Goal: Task Accomplishment & Management: Manage account settings

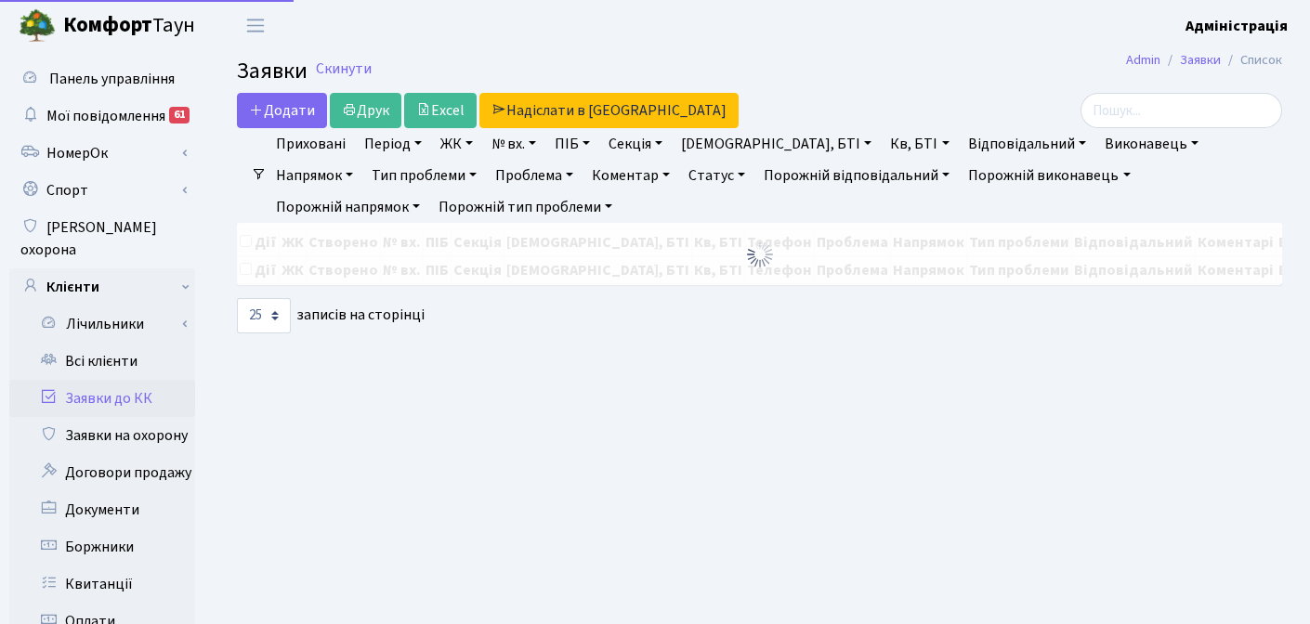
select select
select select "25"
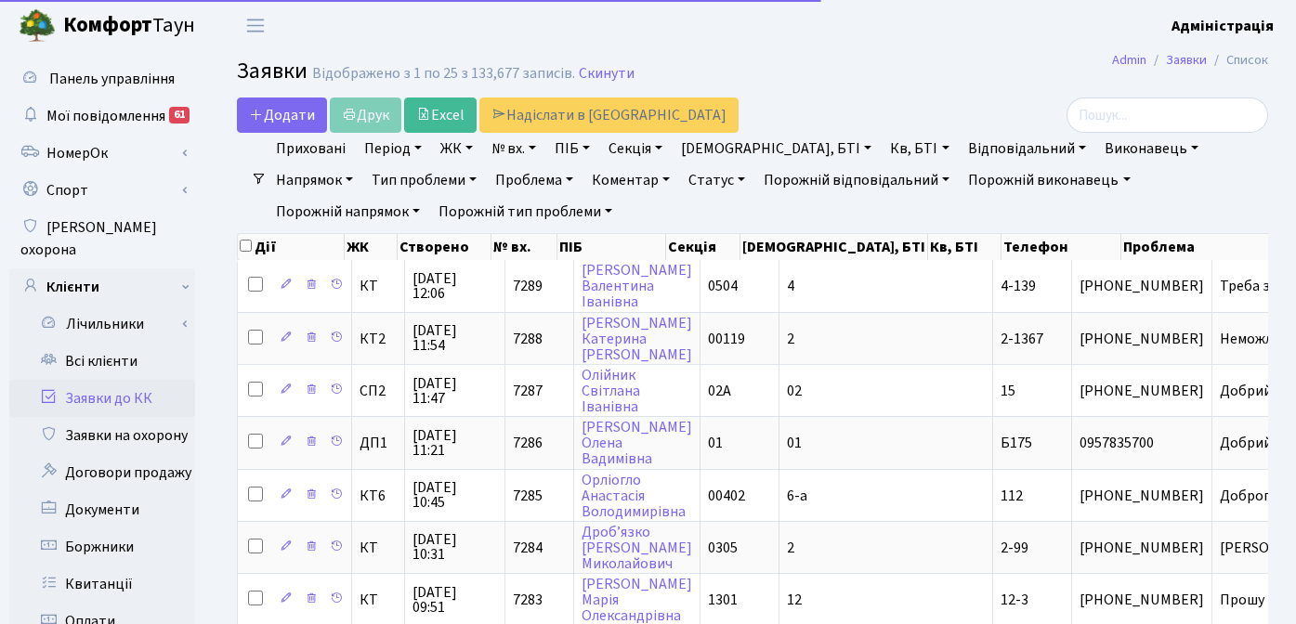
click at [460, 143] on link "ЖК" at bounding box center [456, 149] width 47 height 32
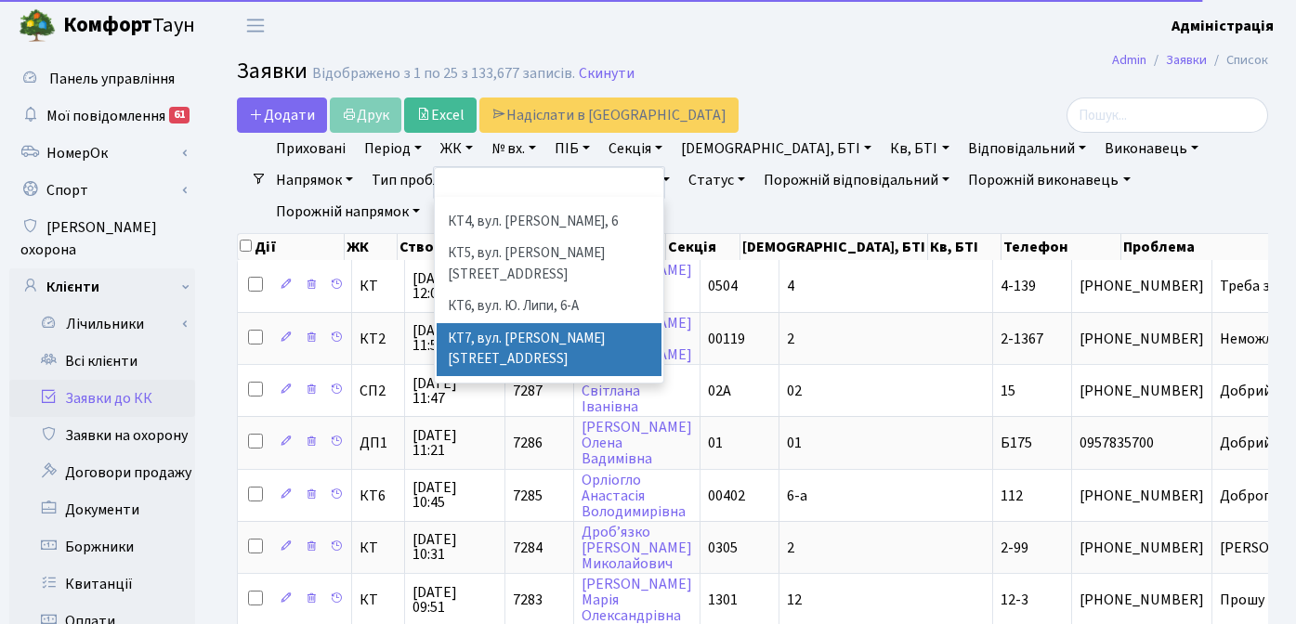
scroll to position [196, 0]
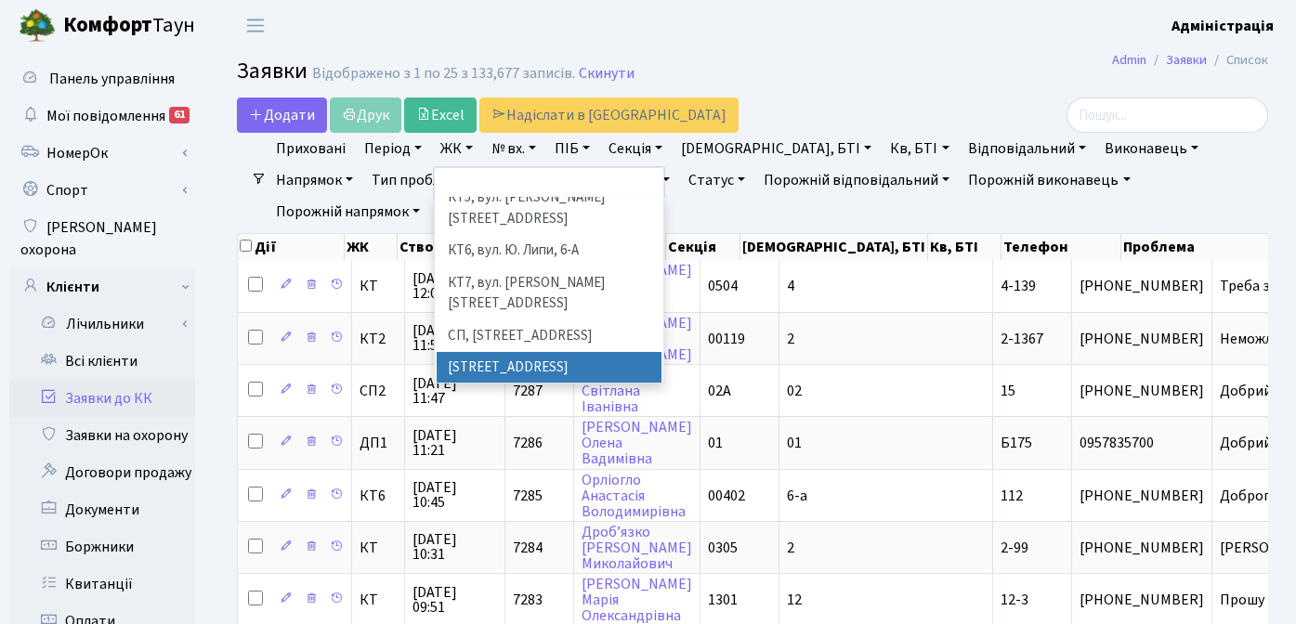
click at [505, 352] on li "[STREET_ADDRESS]" at bounding box center [549, 368] width 225 height 33
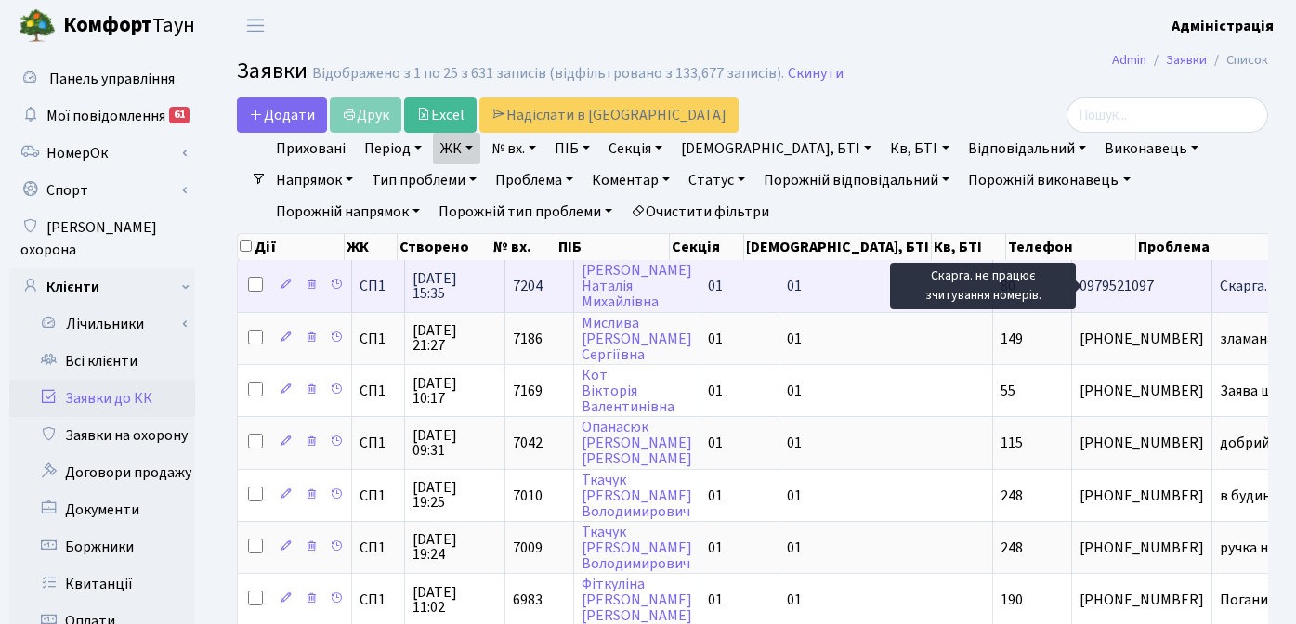
click at [1220, 288] on span "Скарга. не[...]" at bounding box center [1262, 286] width 85 height 20
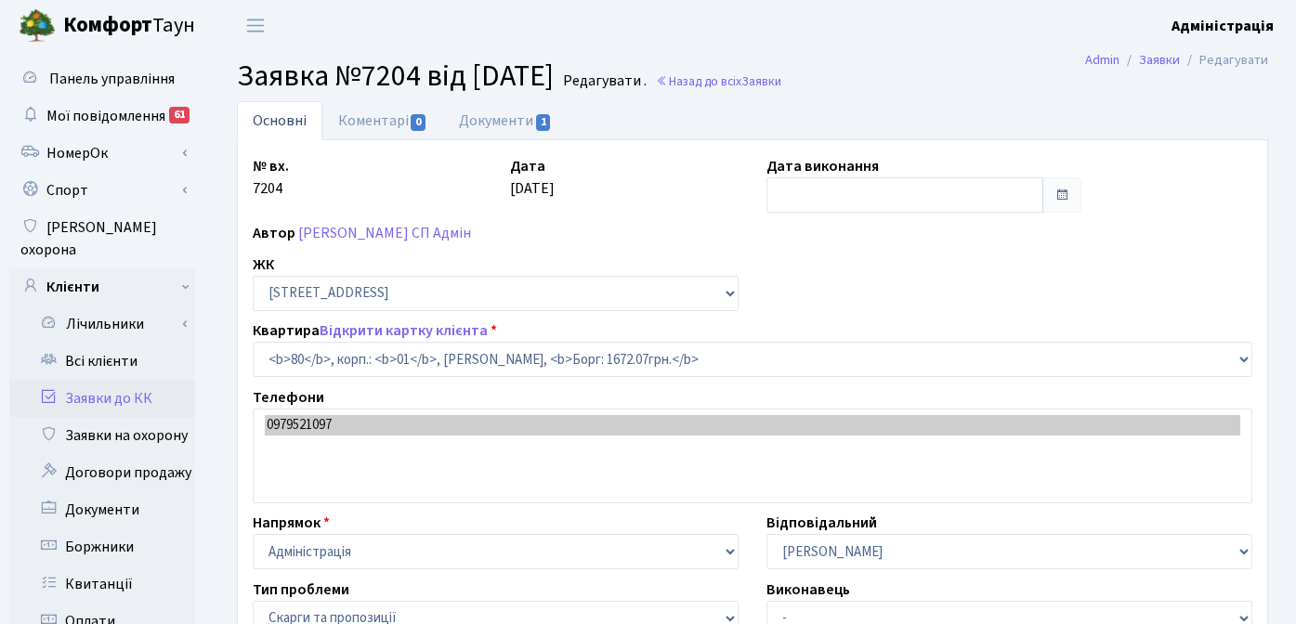
select select "20005"
select select "55"
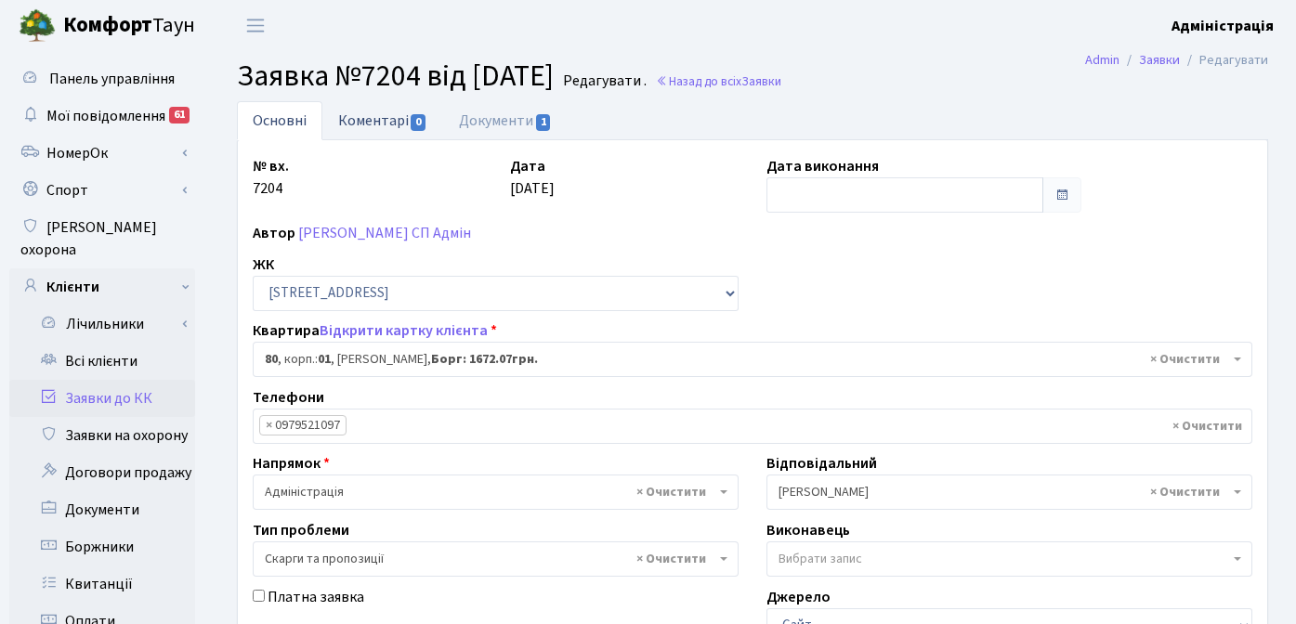
click at [373, 119] on link "Коментарі 0" at bounding box center [382, 120] width 121 height 38
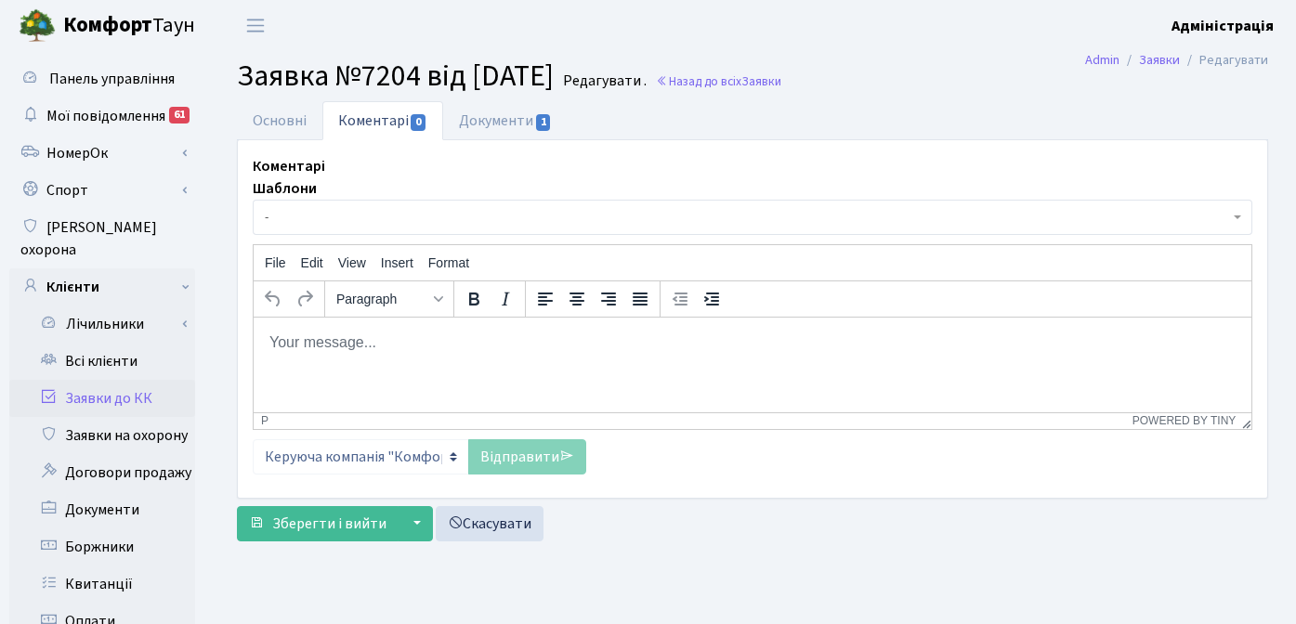
click at [108, 382] on link "Заявки до КК" at bounding box center [102, 398] width 186 height 37
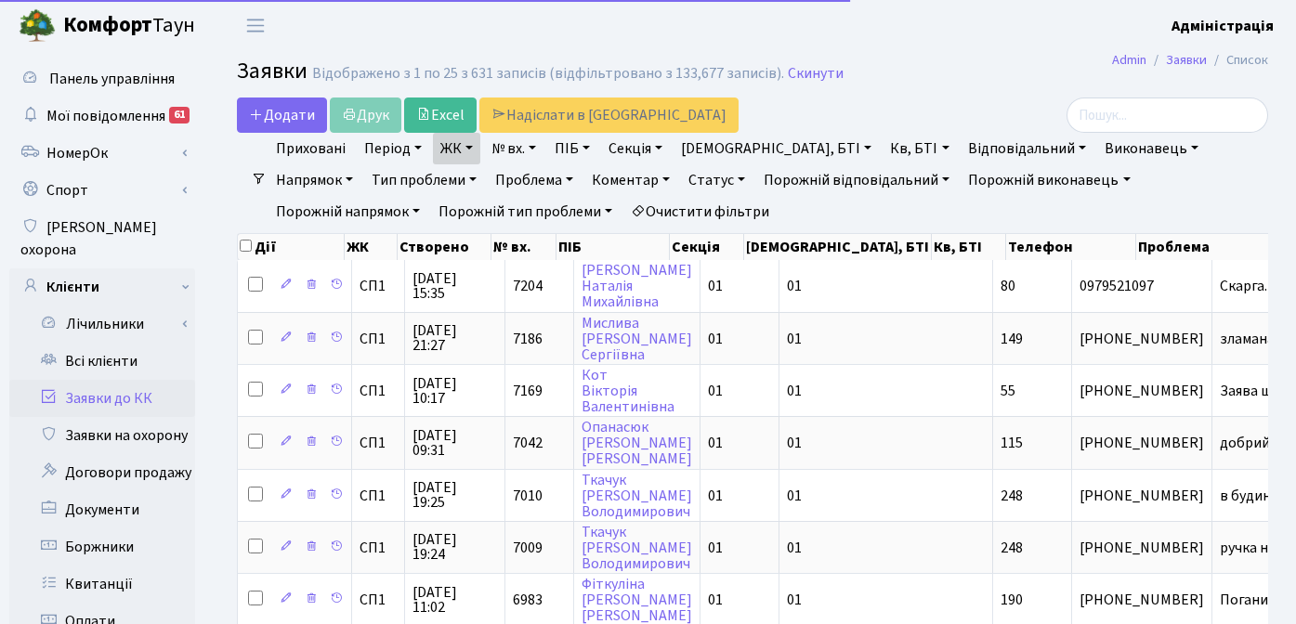
select select "25"
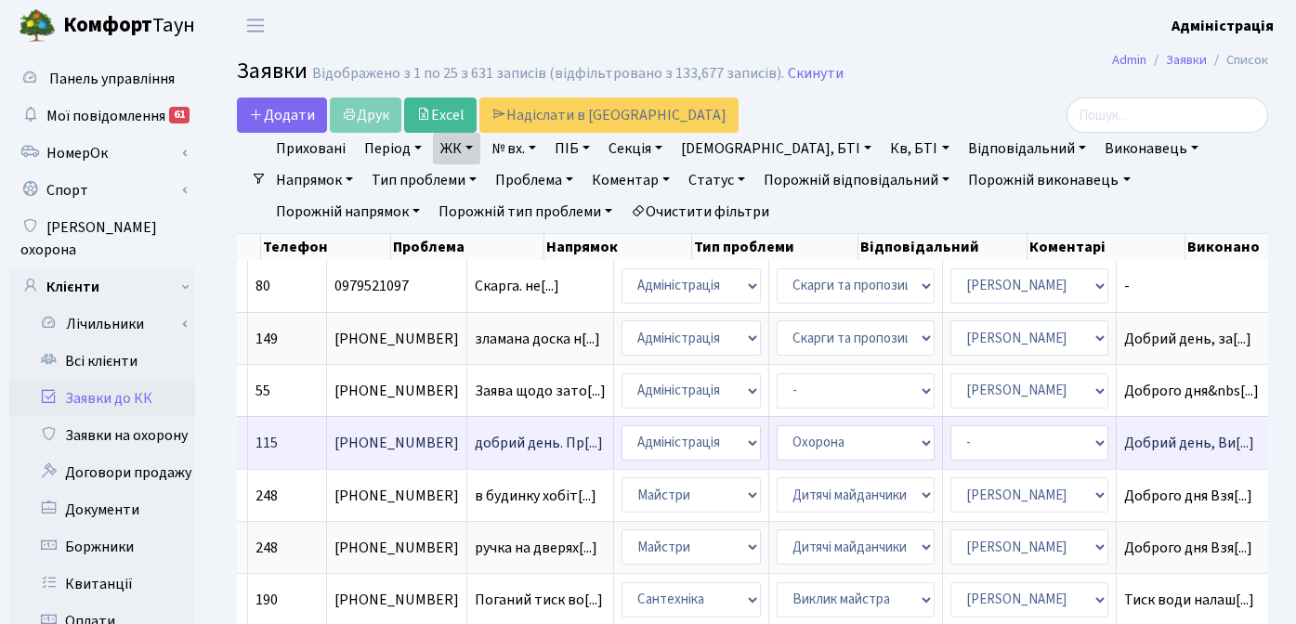
scroll to position [0, 794]
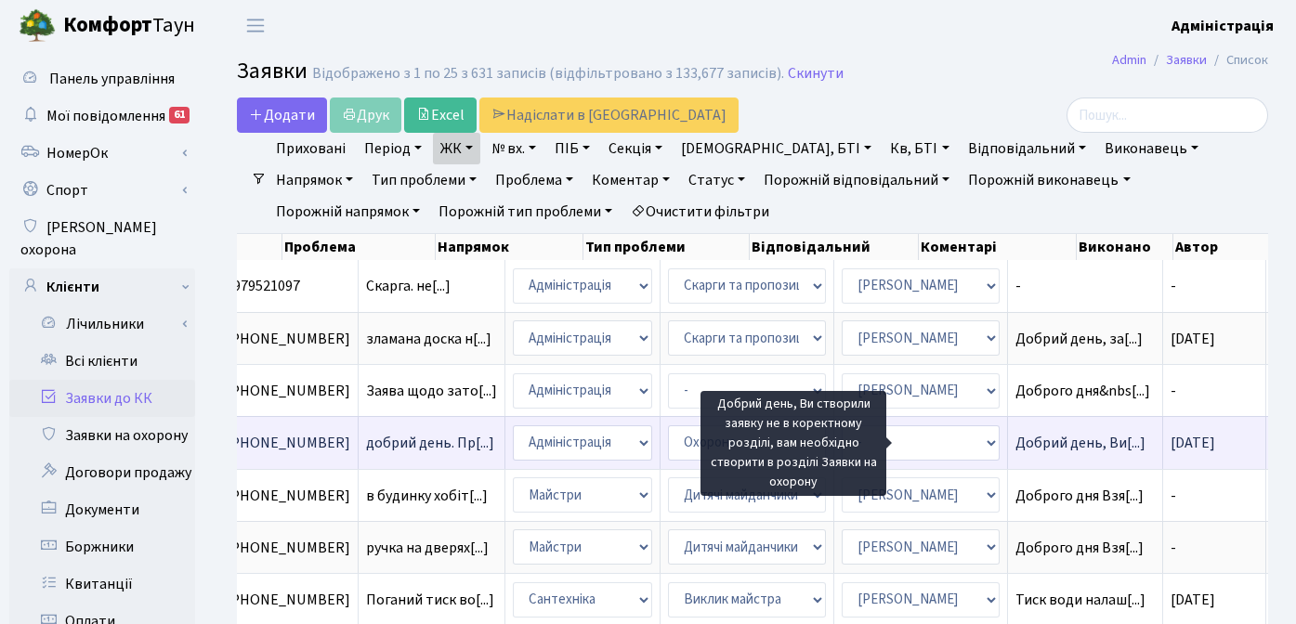
click at [1016, 447] on span "Добрий день, Ви[...]" at bounding box center [1081, 443] width 130 height 20
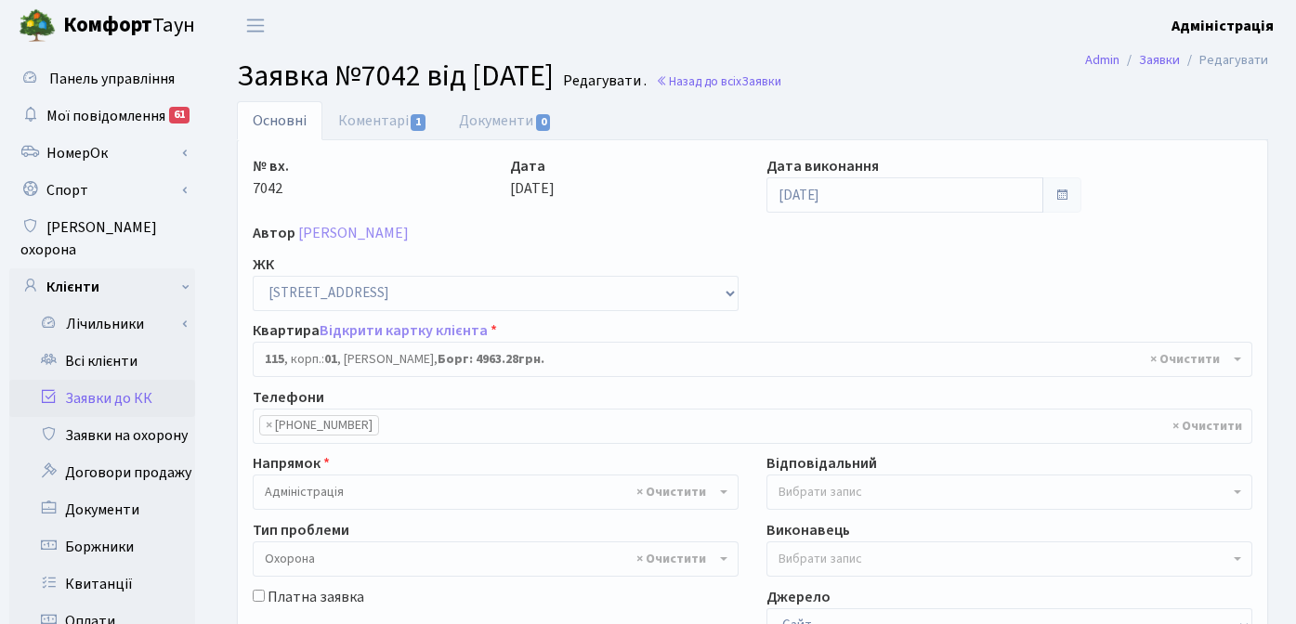
select select "20040"
select select "69"
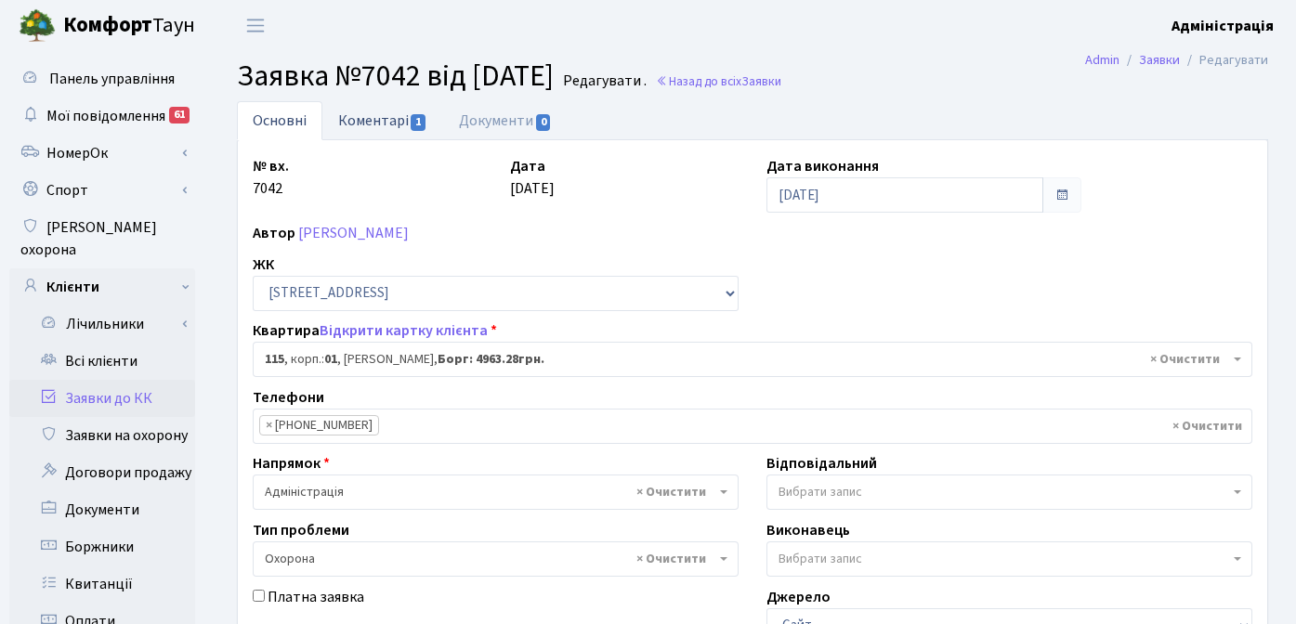
click at [361, 134] on link "Коментарі 1" at bounding box center [382, 120] width 121 height 38
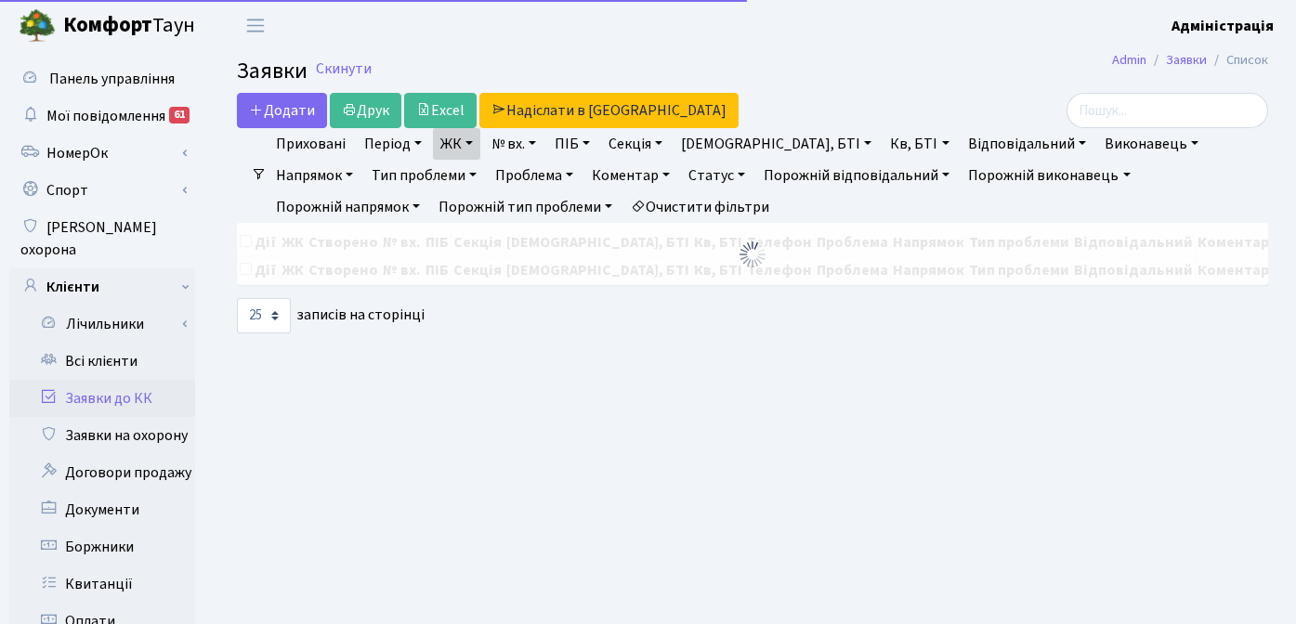
select select "25"
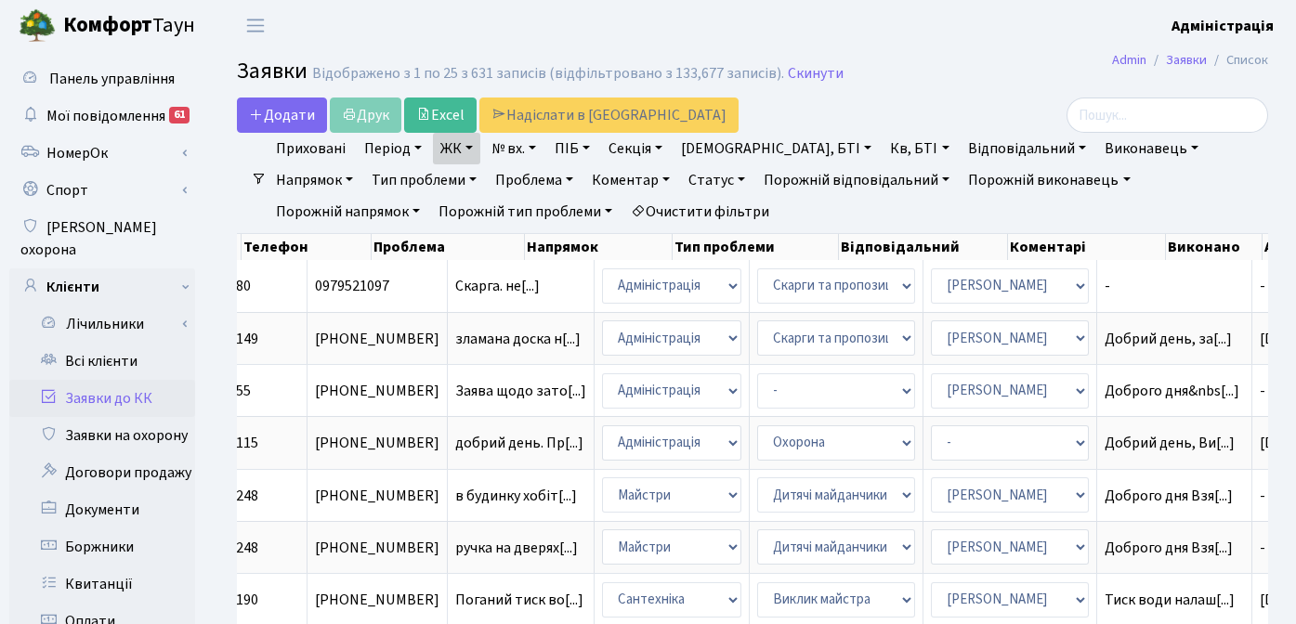
scroll to position [0, 824]
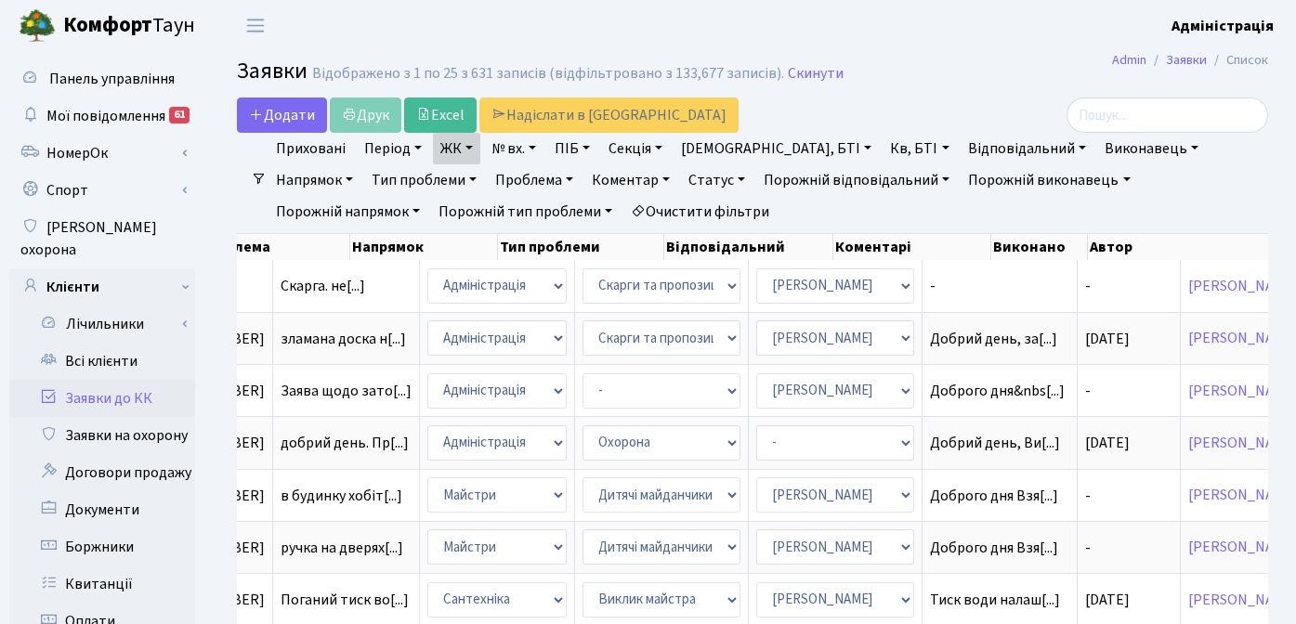
click at [681, 186] on link "Статус" at bounding box center [717, 180] width 72 height 32
click at [682, 293] on link "Не виконано" at bounding box center [755, 293] width 147 height 29
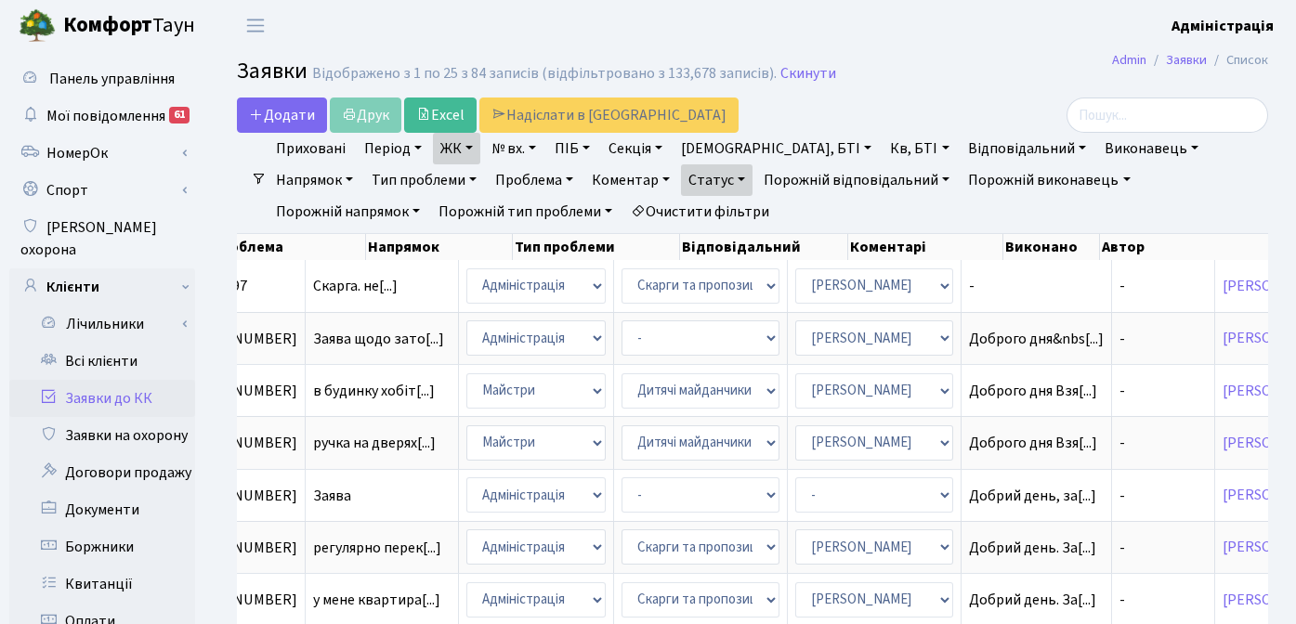
click at [734, 32] on header "Комфорт Таун Адміністрація Мій обліковий запис Вийти" at bounding box center [648, 25] width 1296 height 51
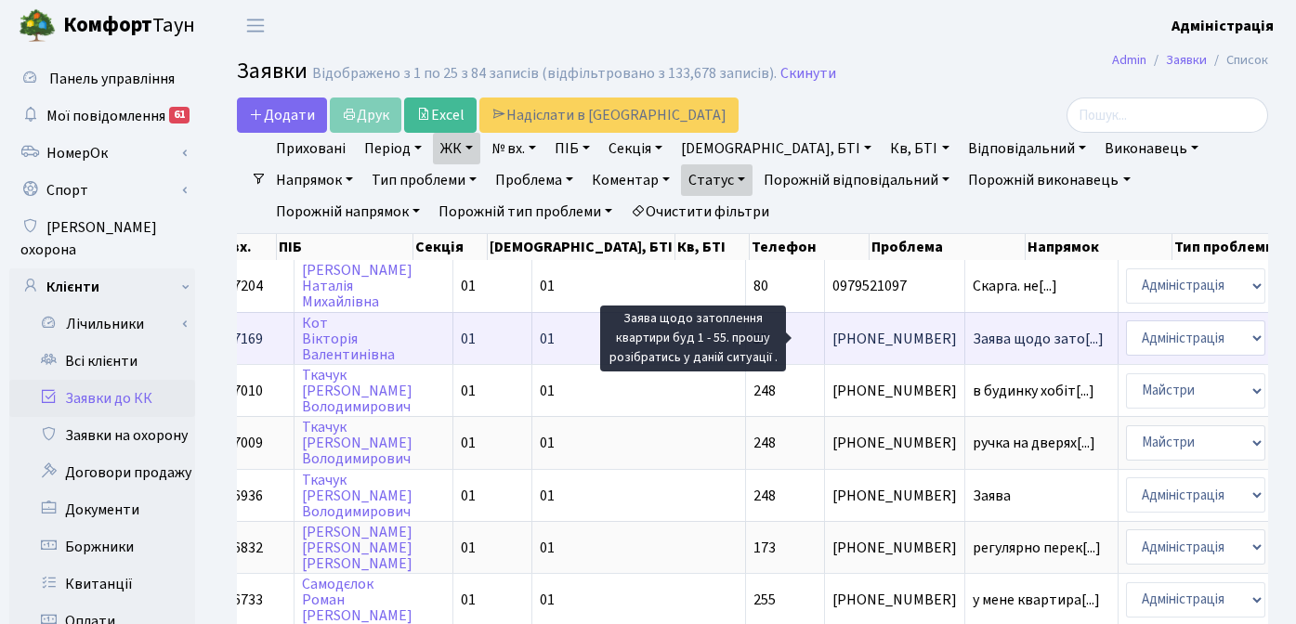
scroll to position [0, 309]
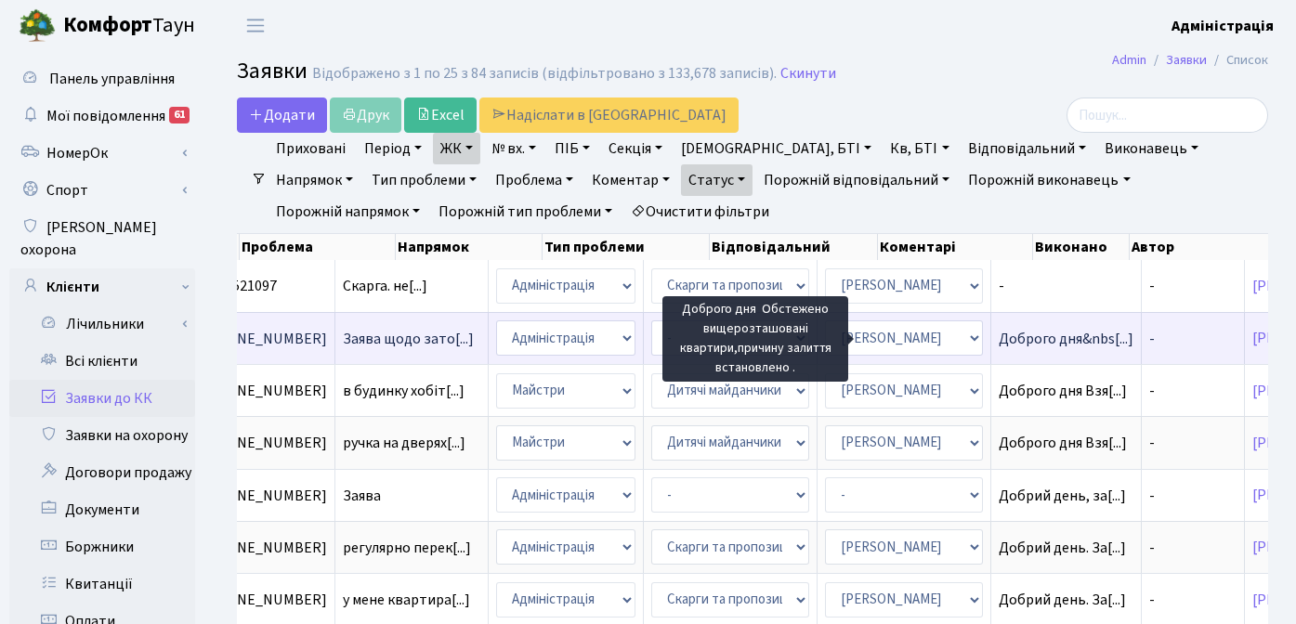
click at [999, 341] on span "Доброго дня&nbs[...]" at bounding box center [1066, 339] width 135 height 20
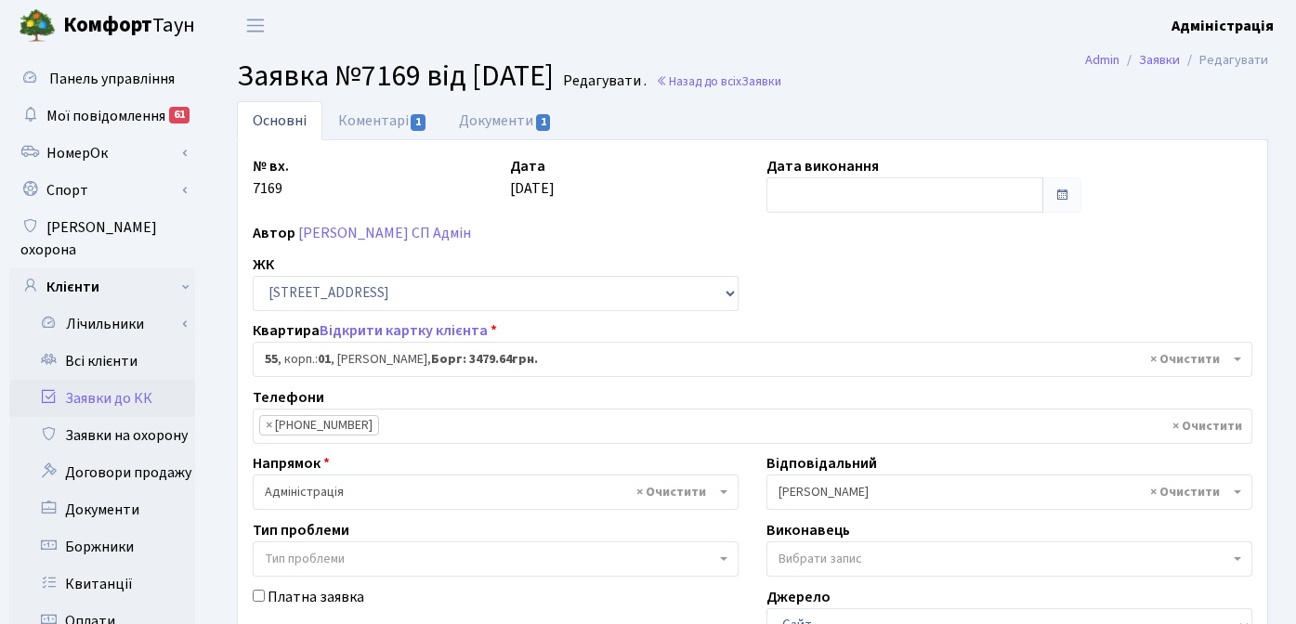
select select "19980"
click at [370, 116] on link "Коментарі 1" at bounding box center [382, 120] width 121 height 38
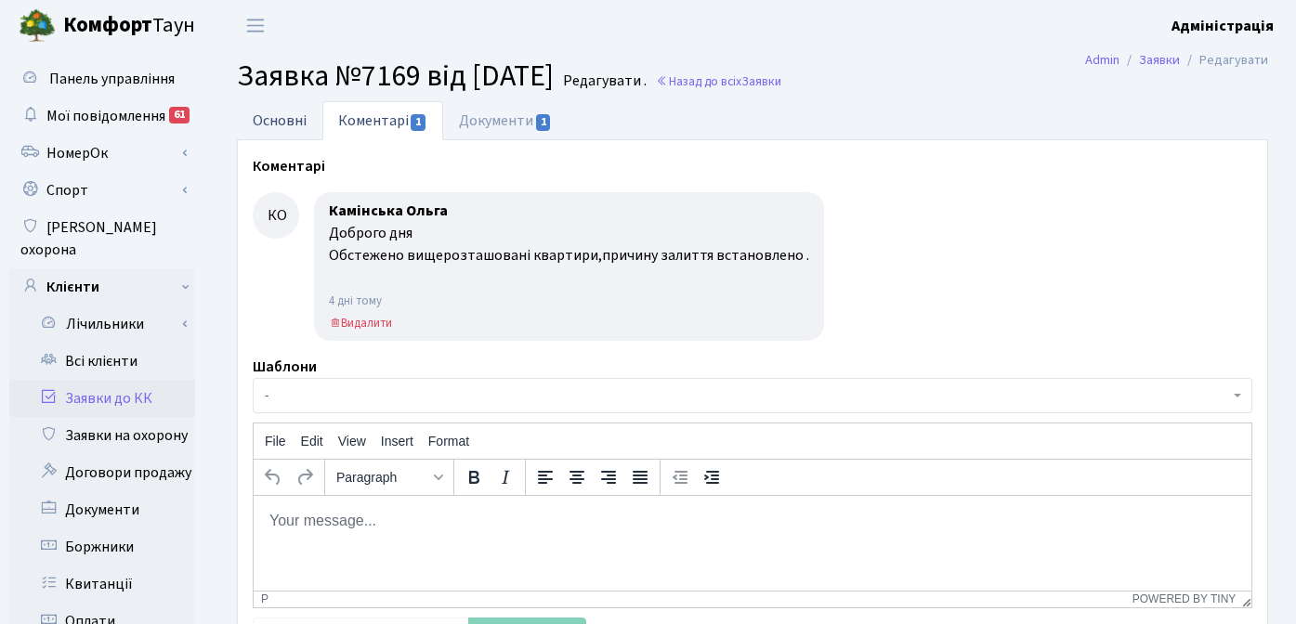
click at [278, 122] on link "Основні" at bounding box center [279, 120] width 85 height 38
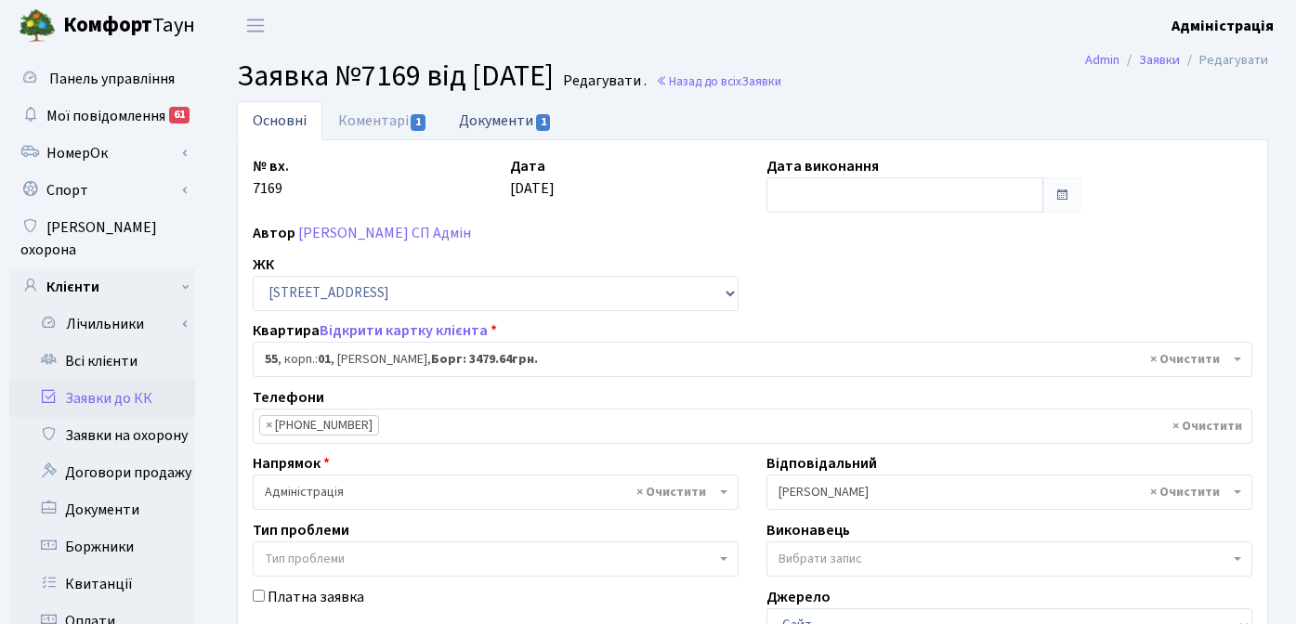
click at [508, 125] on link "Документи 1" at bounding box center [505, 120] width 125 height 38
select select "25"
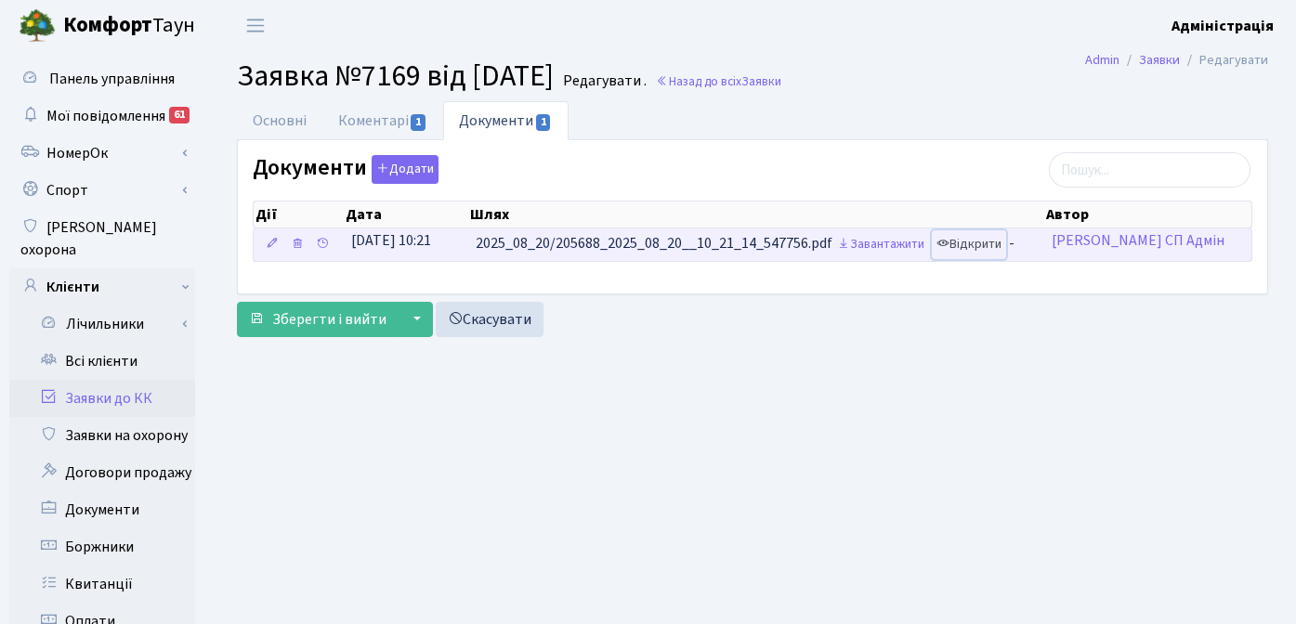
click at [983, 242] on link "Відкрити" at bounding box center [969, 244] width 74 height 29
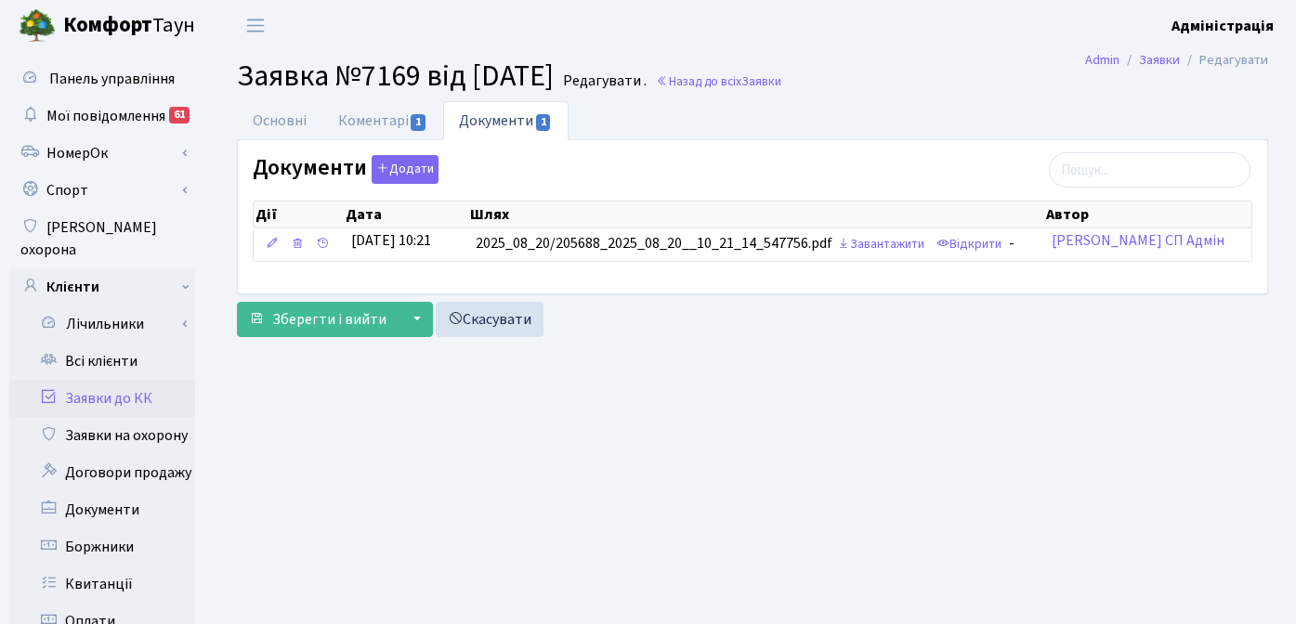
click at [854, 117] on ul "Основні Коментарі 1 Документи 1" at bounding box center [752, 120] width 1031 height 39
click at [490, 127] on link "Документи 1" at bounding box center [505, 120] width 125 height 39
click at [275, 116] on link "Основні" at bounding box center [279, 120] width 85 height 38
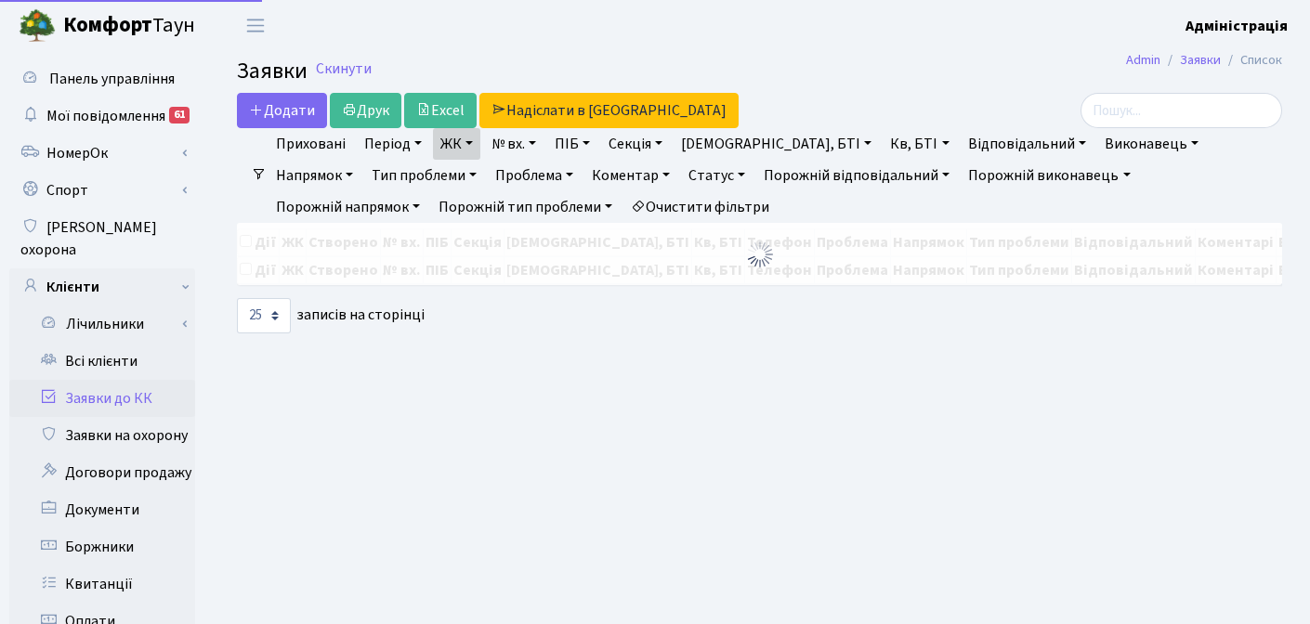
select select "25"
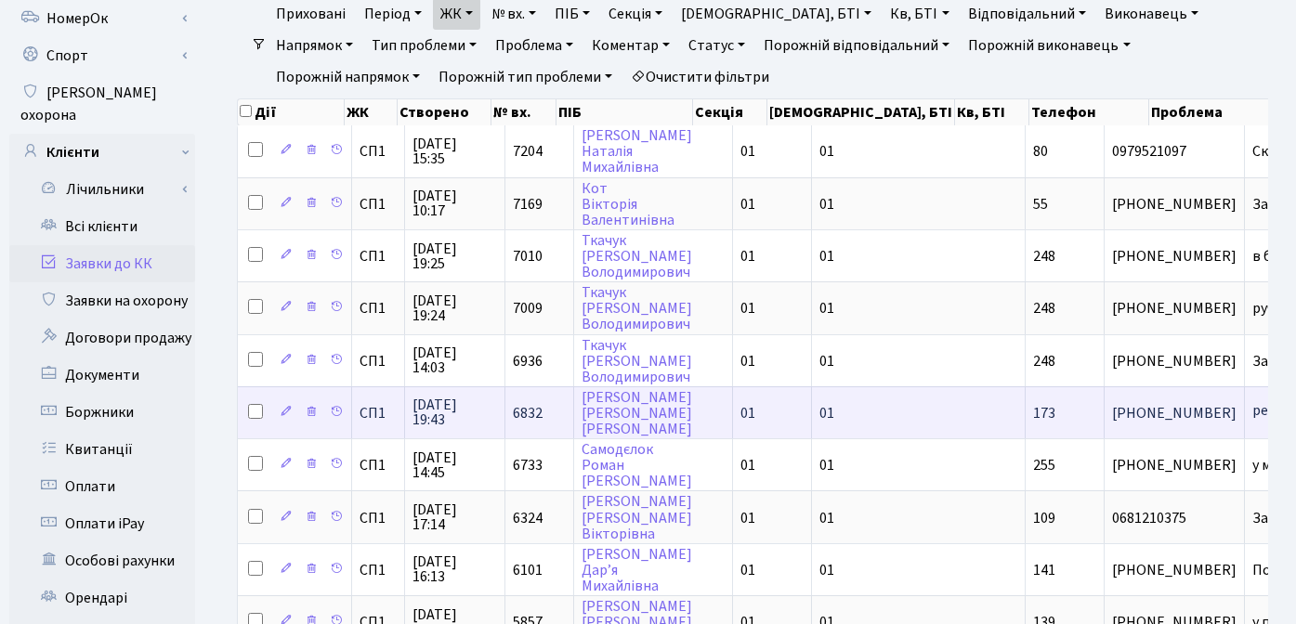
scroll to position [139, 0]
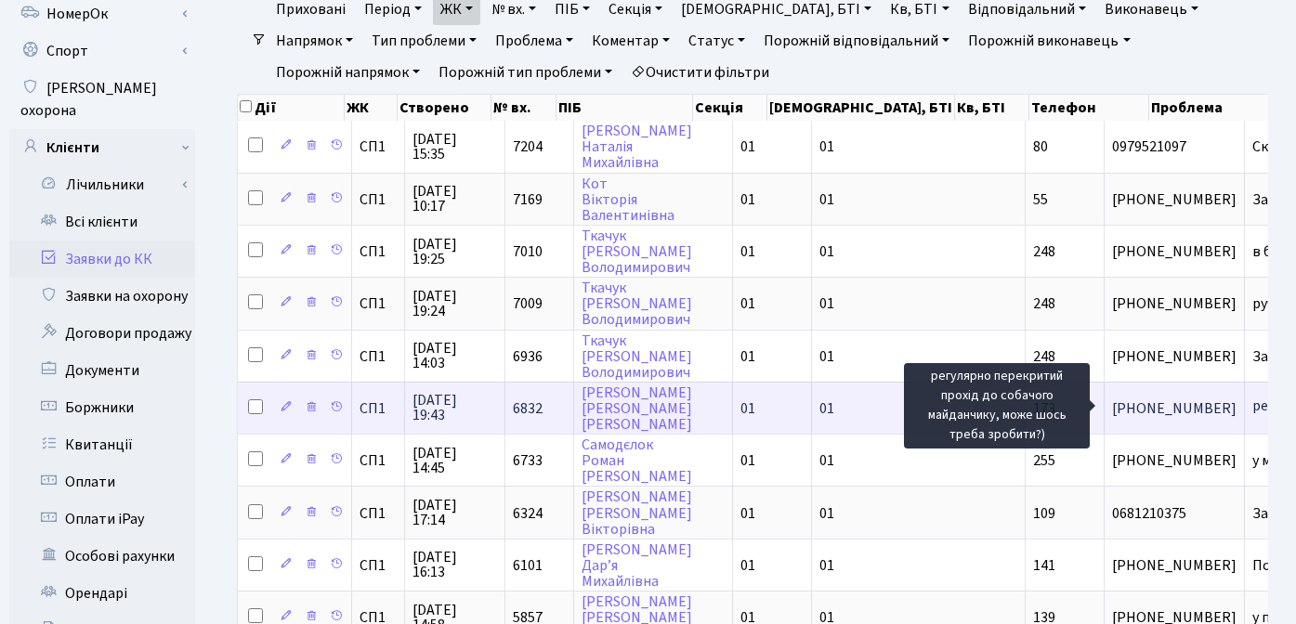
click at [1253, 400] on span "регулярно перек[...]" at bounding box center [1317, 406] width 128 height 20
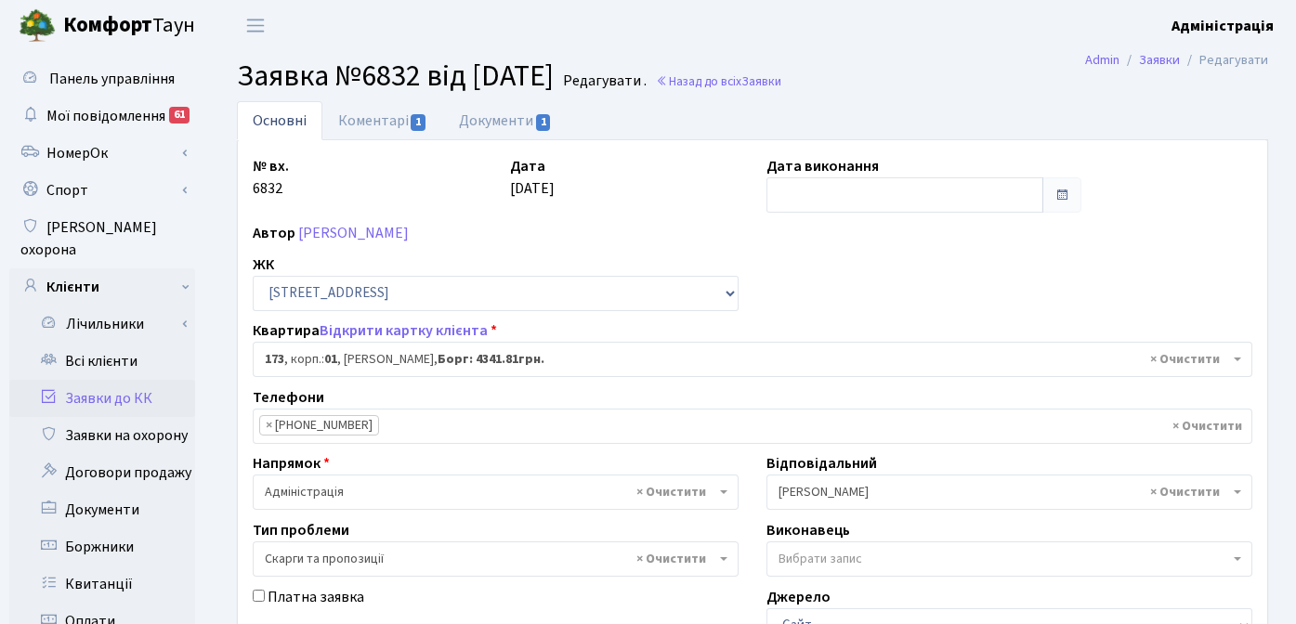
select select "20098"
select select "55"
click at [361, 118] on link "Коментарі 1" at bounding box center [382, 120] width 121 height 38
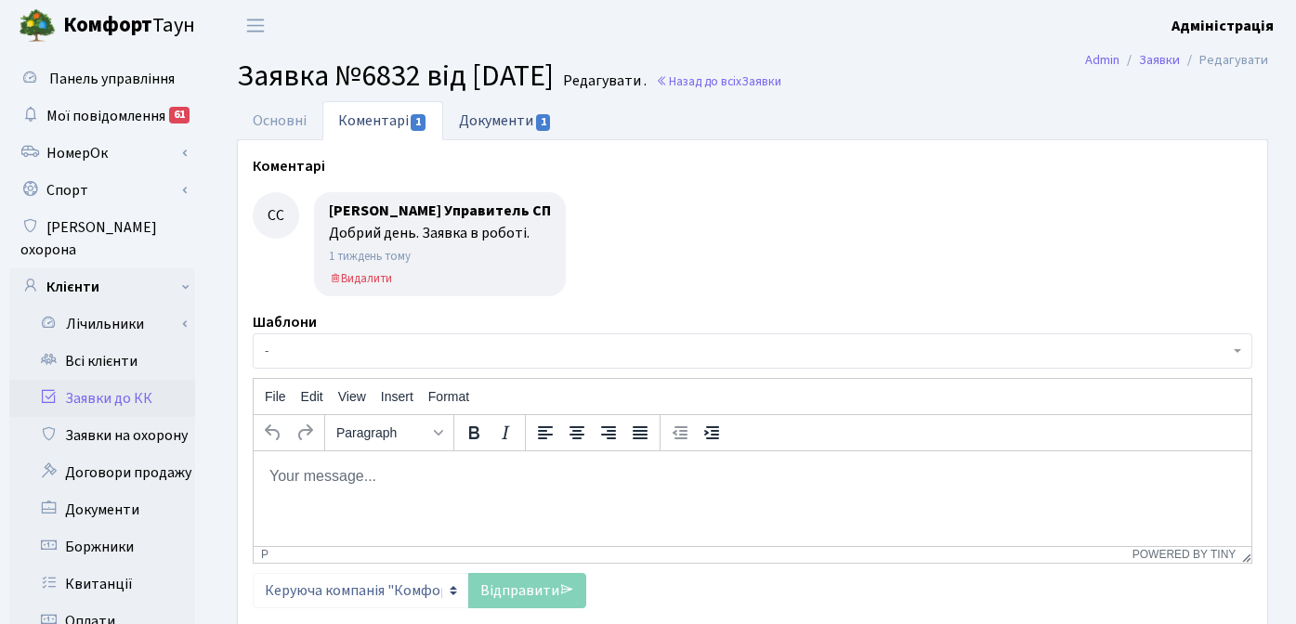
click at [502, 124] on link "Документи 1" at bounding box center [505, 120] width 125 height 38
select select "25"
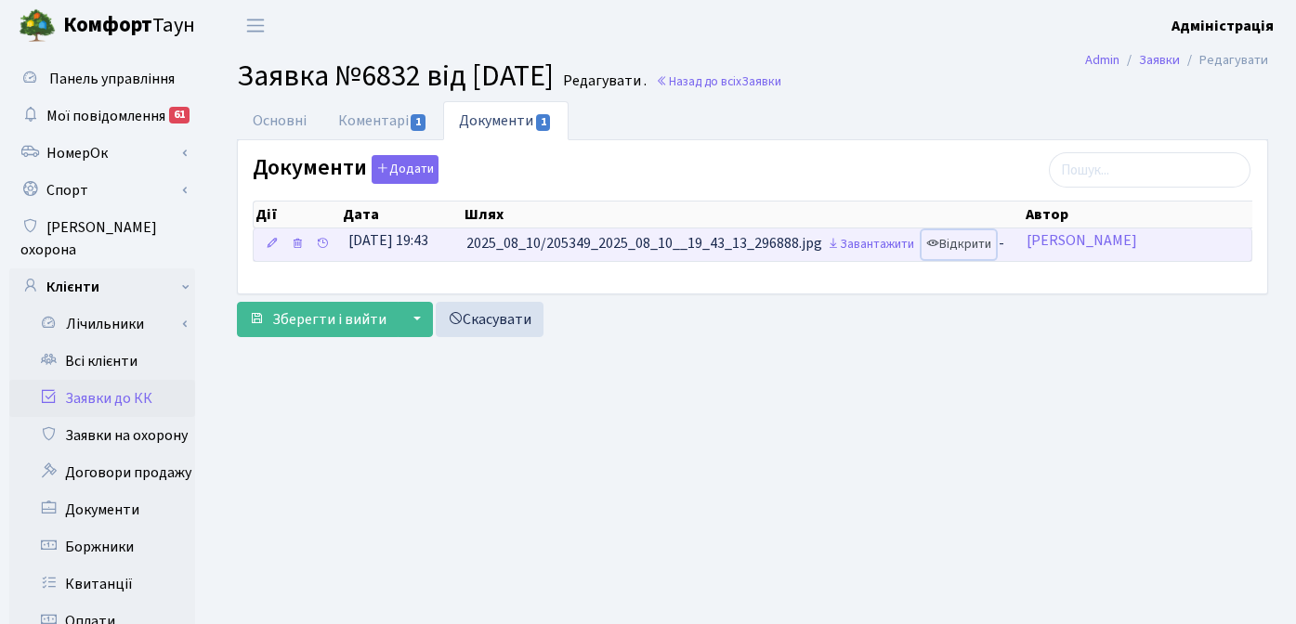
click at [973, 241] on link "Відкрити" at bounding box center [959, 244] width 74 height 29
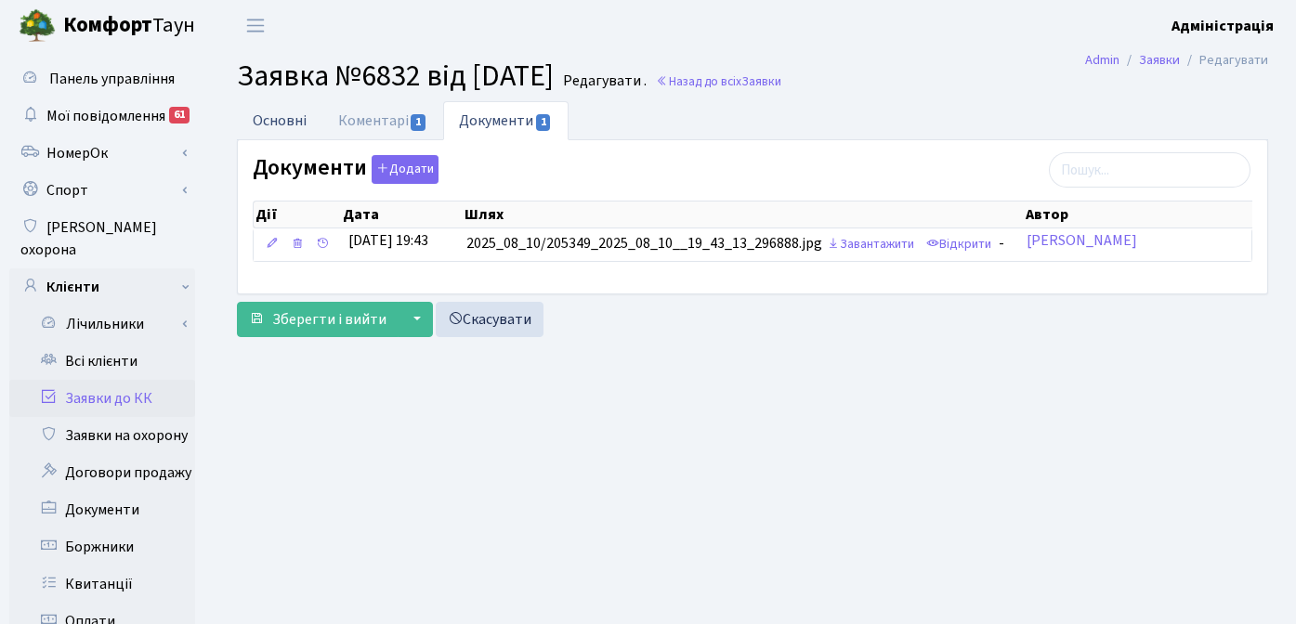
click at [258, 121] on link "Основні" at bounding box center [279, 120] width 85 height 38
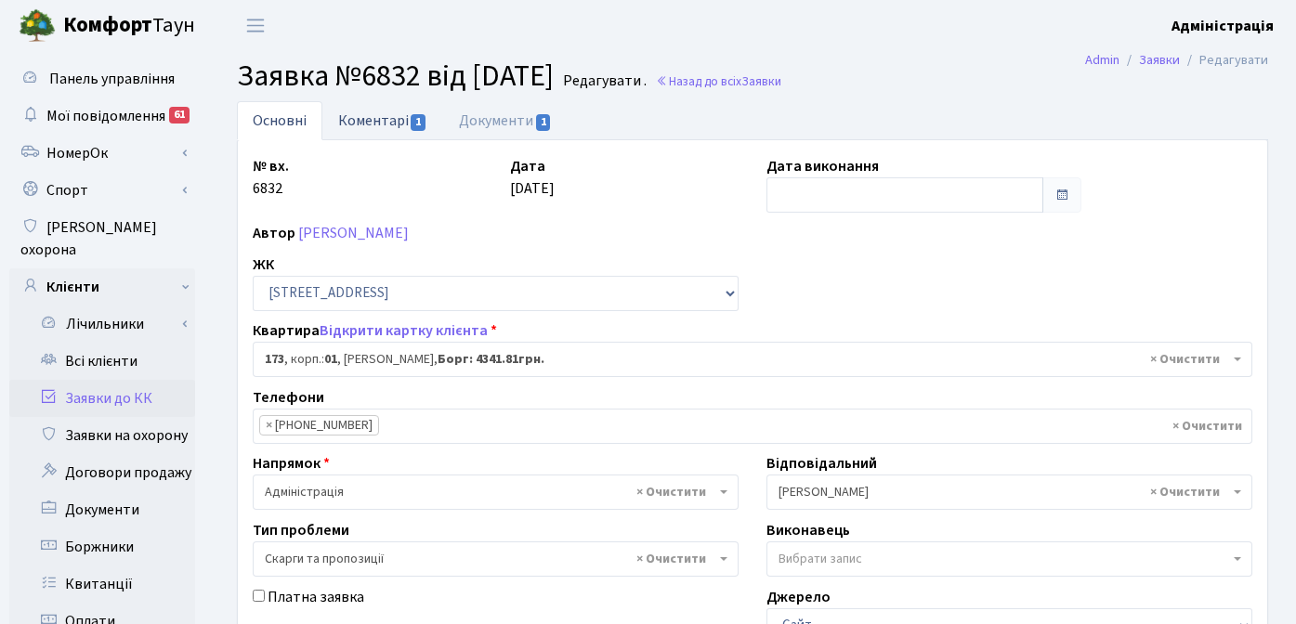
click at [358, 126] on link "Коментарі 1" at bounding box center [382, 120] width 121 height 38
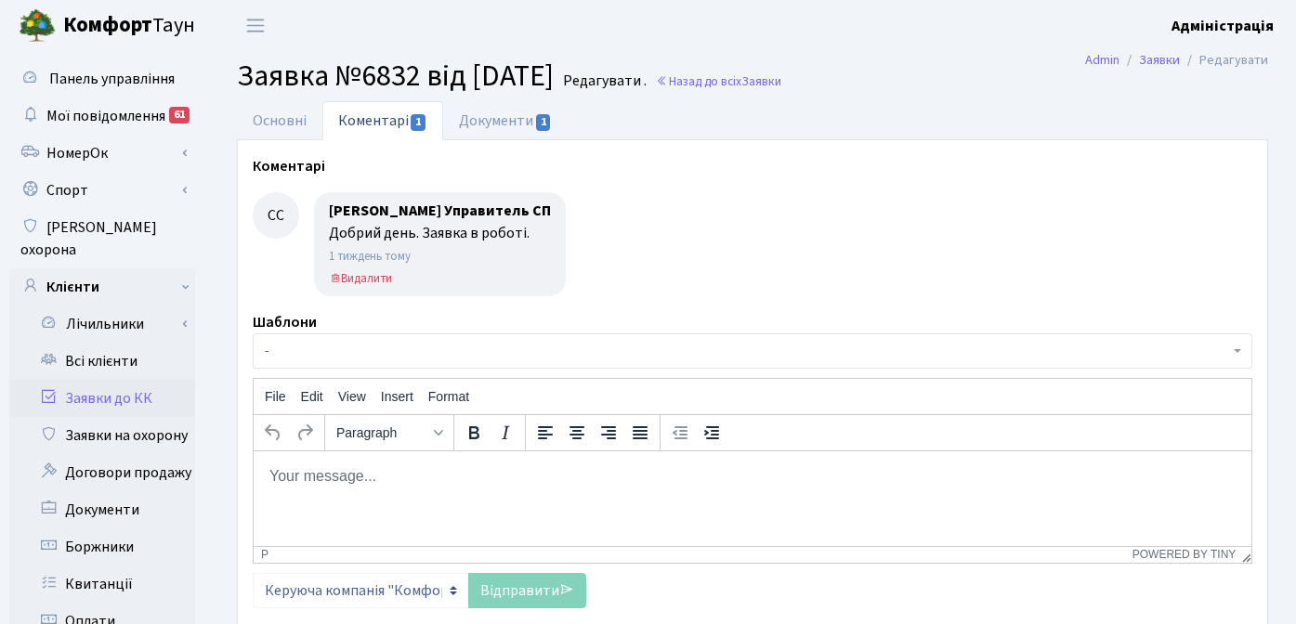
click at [330, 352] on span "-" at bounding box center [747, 351] width 964 height 19
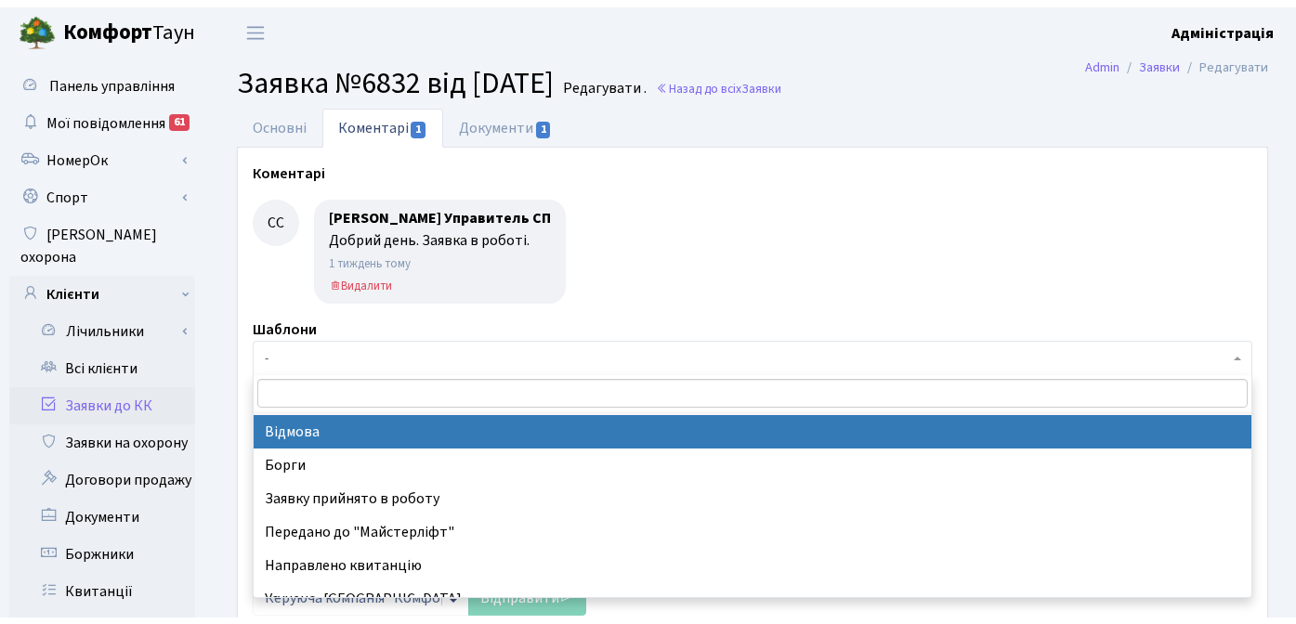
scroll to position [32, 0]
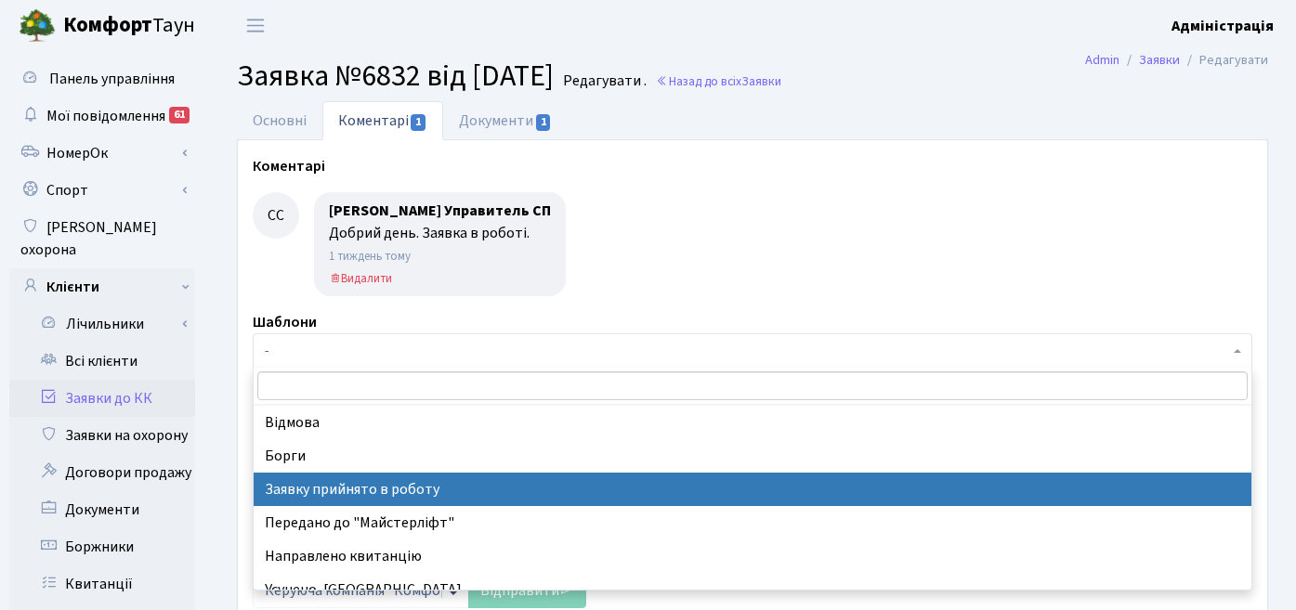
select select "7"
